Goal: Find specific page/section: Find specific page/section

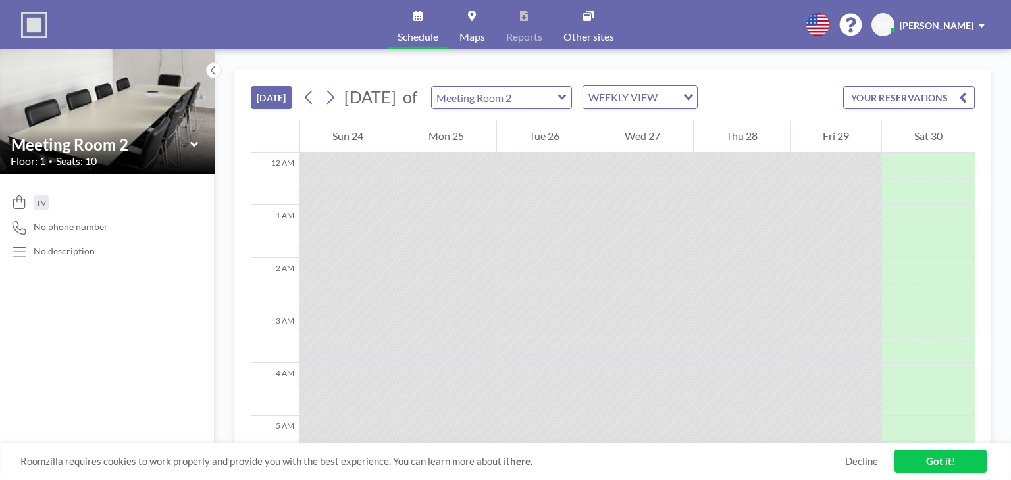
scroll to position [395, 0]
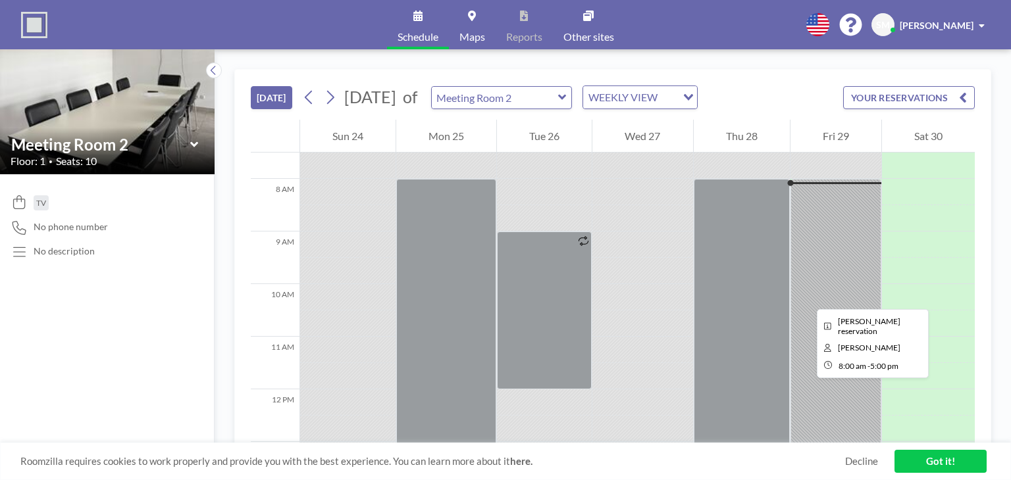
click at [806, 298] on div at bounding box center [835, 416] width 91 height 474
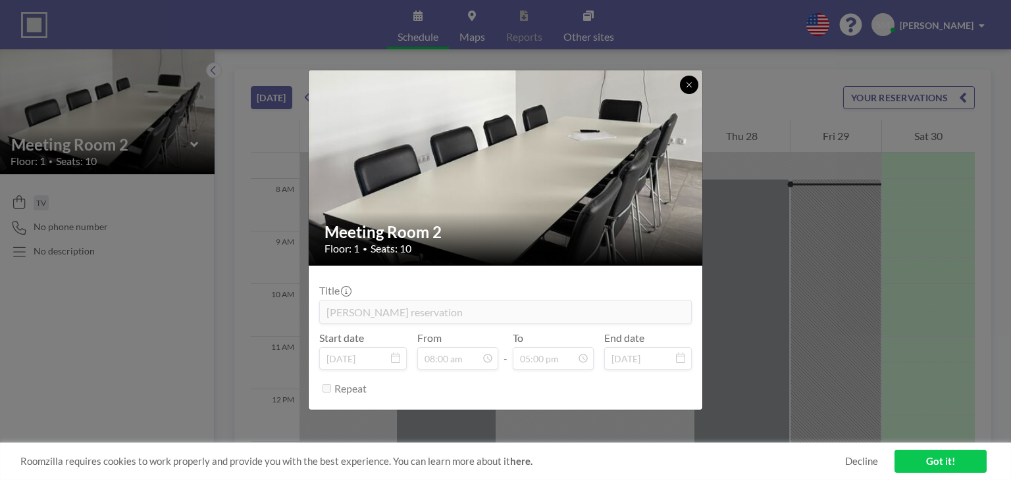
click at [689, 87] on icon at bounding box center [689, 85] width 8 height 8
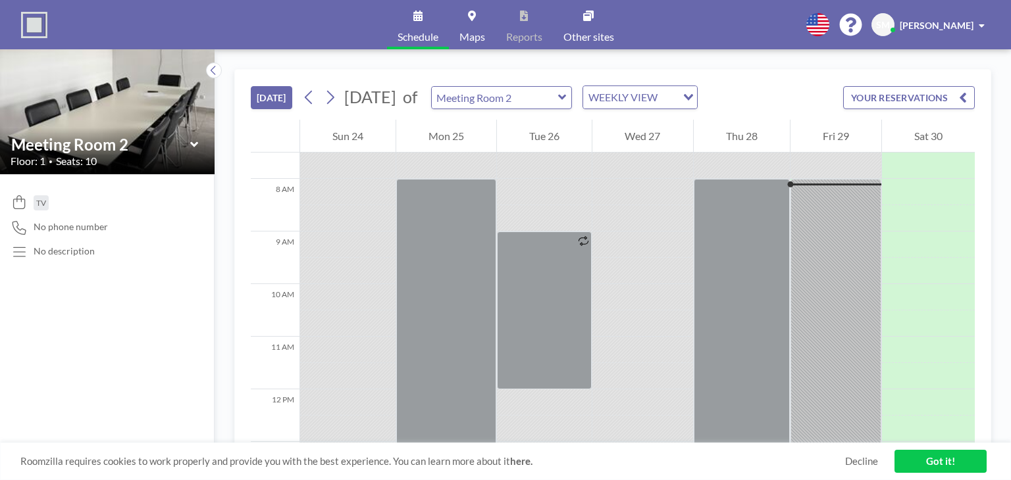
click at [954, 462] on link "Got it!" at bounding box center [940, 461] width 92 height 23
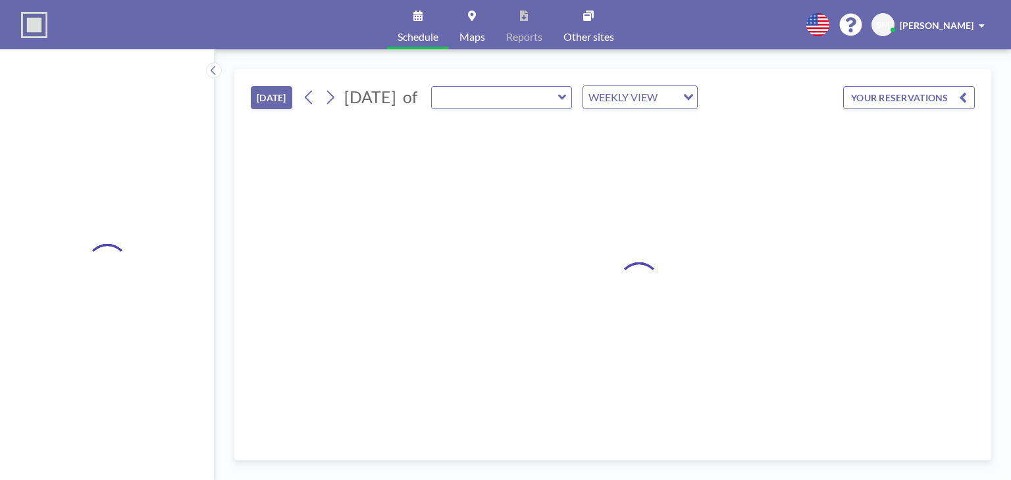
type input "Meeting Room 2"
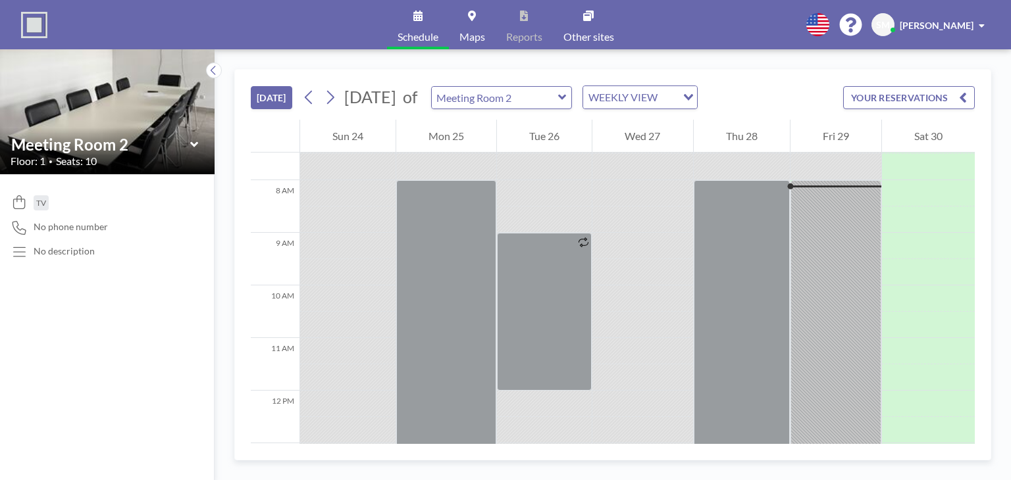
scroll to position [395, 0]
click at [566, 97] on icon at bounding box center [562, 97] width 8 height 5
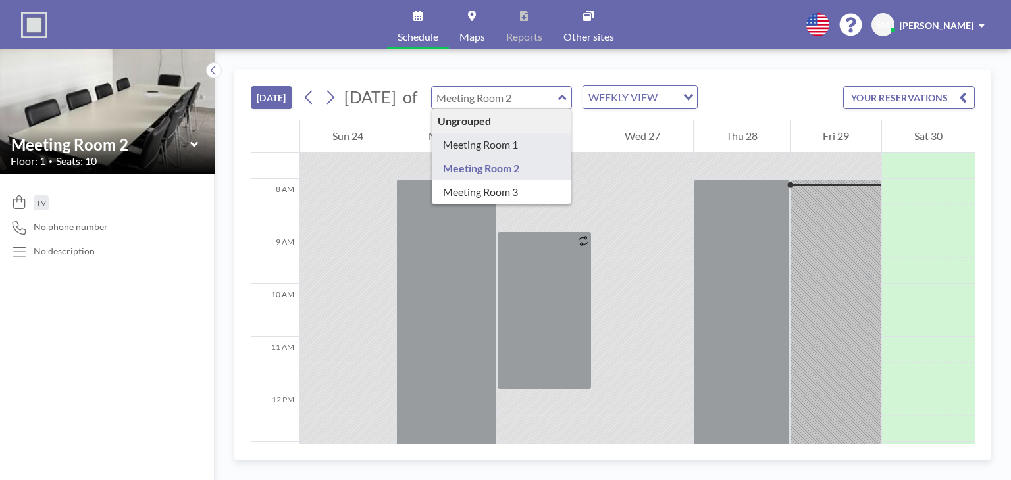
type input "Meeting Room 1"
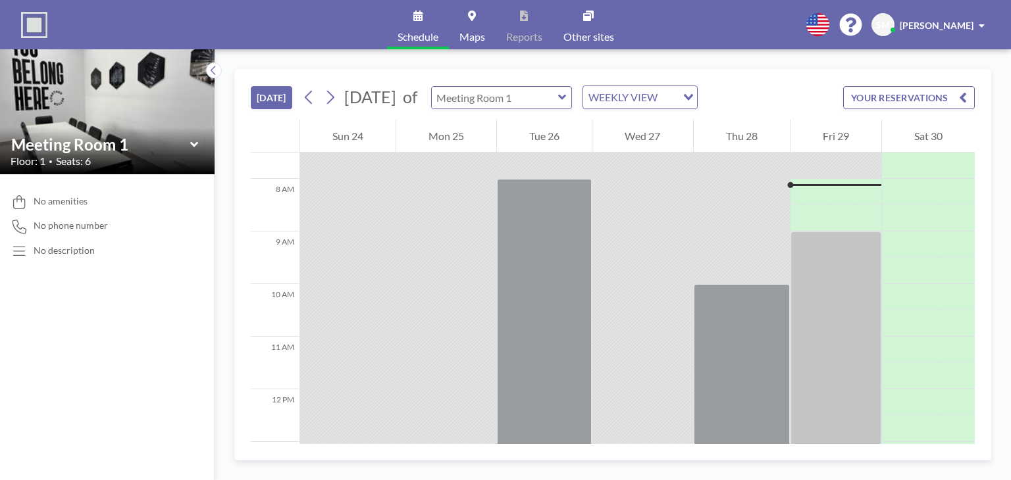
click at [558, 99] on input "text" at bounding box center [495, 98] width 126 height 22
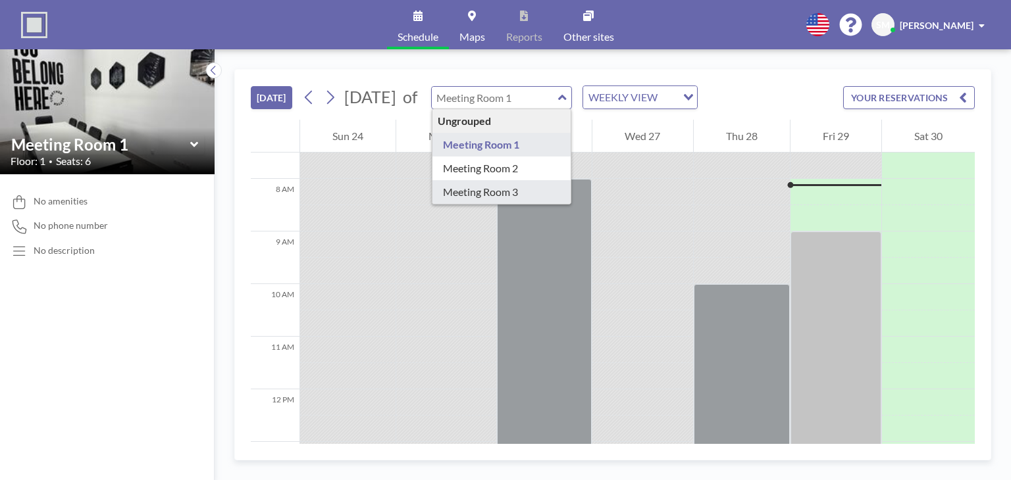
type input "Meeting Room 3"
